Goal: Find specific page/section: Find specific page/section

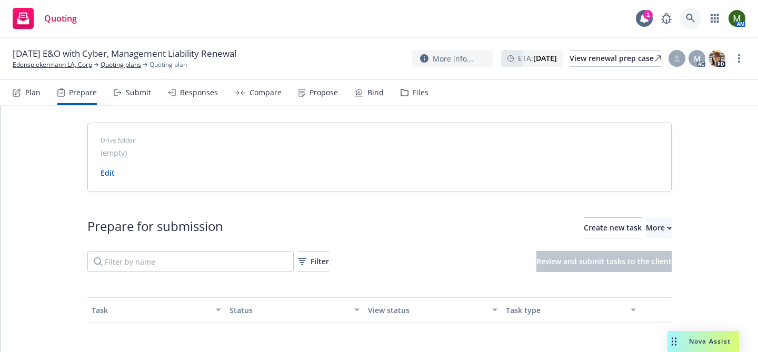
click at [685, 23] on link at bounding box center [690, 18] width 21 height 21
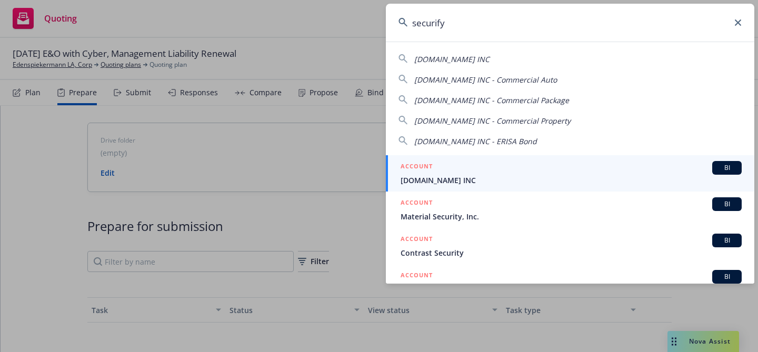
type input "securify"
click at [549, 171] on div "ACCOUNT BI" at bounding box center [570, 168] width 341 height 14
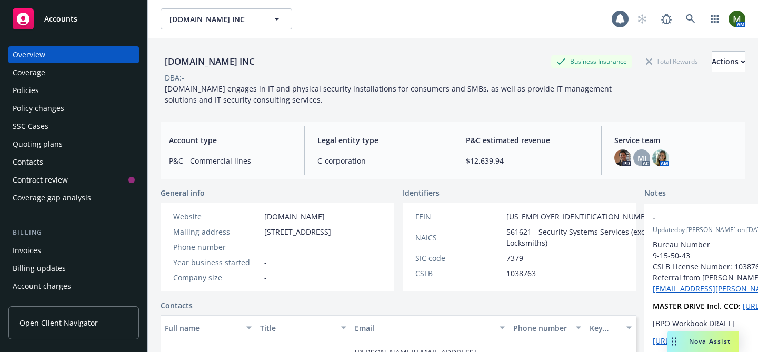
click at [193, 59] on div "[DOMAIN_NAME] INC" at bounding box center [209, 62] width 98 height 14
copy div "[DOMAIN_NAME] INC"
click at [304, 237] on span "250 Polaris Ave., Mountain View, CA, 94043" at bounding box center [297, 231] width 67 height 11
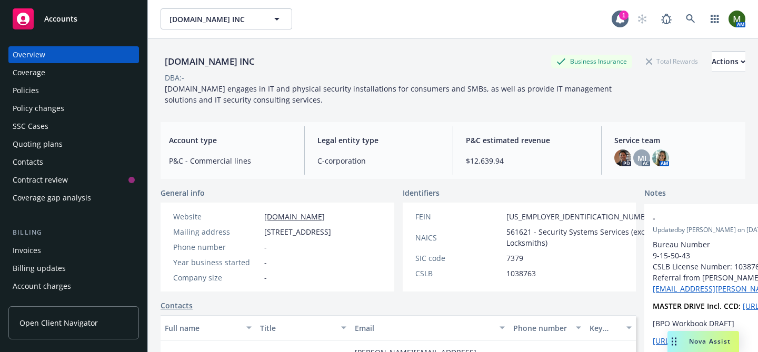
click at [304, 237] on span "250 Polaris Ave., Mountain View, CA, 94043" at bounding box center [297, 231] width 67 height 11
copy span "250 Polaris Ave., Mountain View, CA, 94043"
click at [232, 102] on span "Securify.Us engages in IT and physical security installations for consumers and…" at bounding box center [389, 94] width 449 height 21
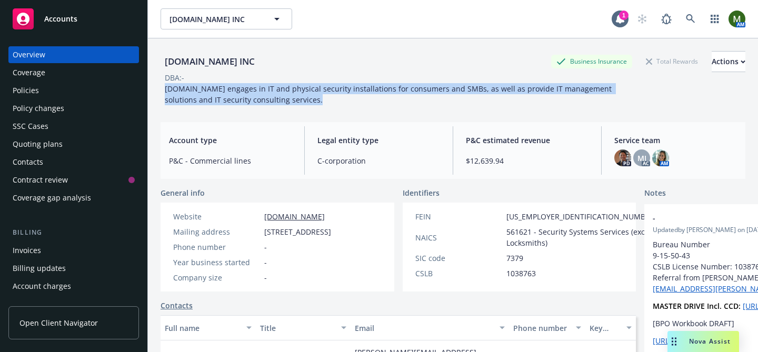
click at [232, 102] on span "Securify.Us engages in IT and physical security installations for consumers and…" at bounding box center [389, 94] width 449 height 21
click at [167, 101] on span "Securify.Us engages in IT and physical security installations for consumers and…" at bounding box center [389, 94] width 449 height 21
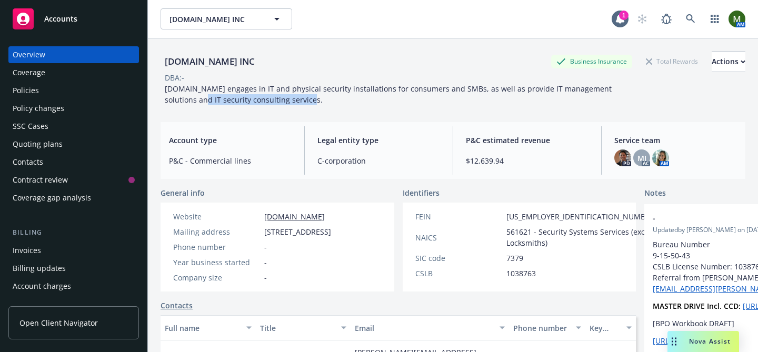
drag, startPoint x: 164, startPoint y: 101, endPoint x: 272, endPoint y: 103, distance: 107.9
click at [272, 103] on div "Securify.Us engages in IT and physical security installations for consumers and…" at bounding box center [397, 94] width 474 height 22
copy span "IT security consulting services."
click at [91, 91] on div "Policies" at bounding box center [74, 90] width 122 height 17
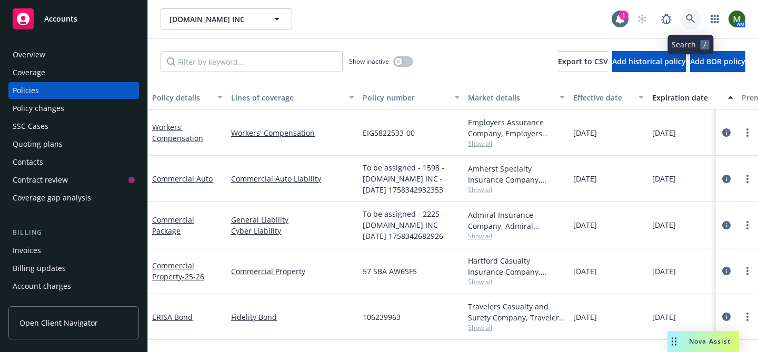
click at [686, 18] on icon at bounding box center [690, 18] width 9 height 9
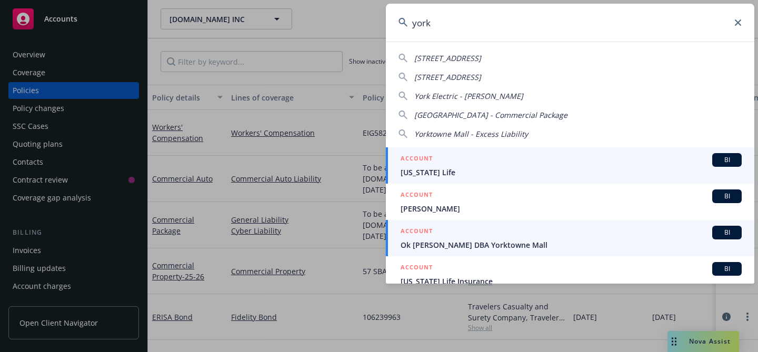
type input "york"
click at [450, 238] on div "ACCOUNT BI" at bounding box center [570, 233] width 341 height 14
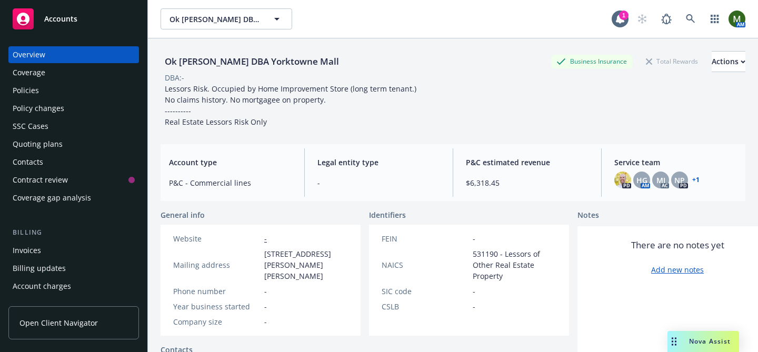
click at [45, 84] on div "Policies" at bounding box center [74, 90] width 122 height 17
